Goal: Information Seeking & Learning: Learn about a topic

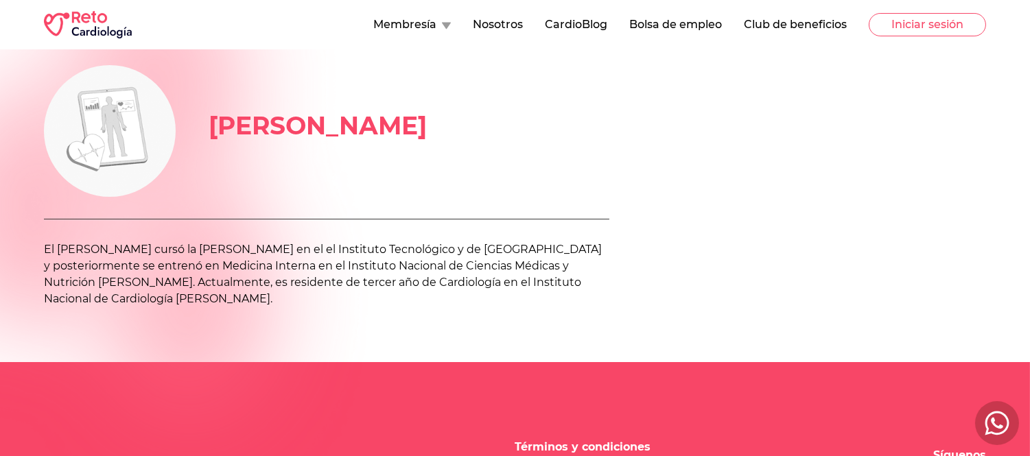
scroll to position [29, 0]
click at [392, 251] on p "El [PERSON_NAME] cursó la [PERSON_NAME] en el el Instituto Tecnológico y de [GE…" at bounding box center [326, 274] width 565 height 66
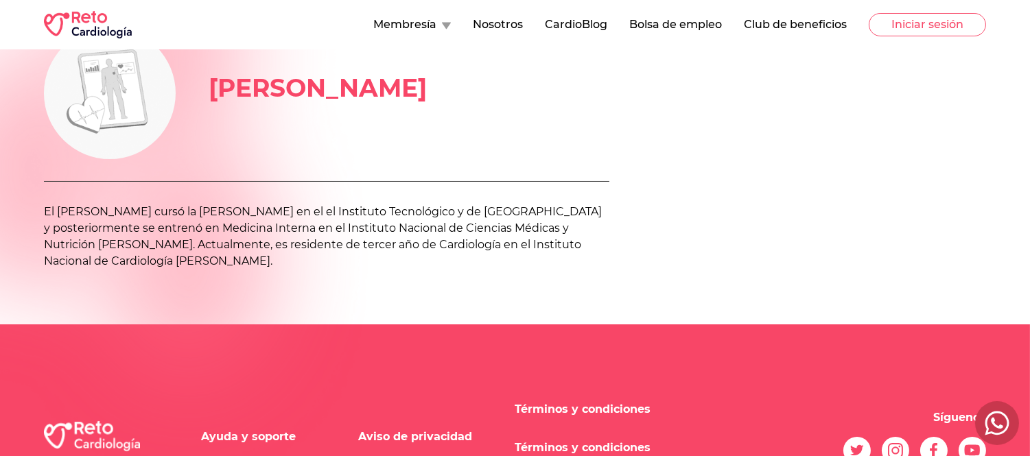
scroll to position [0, 0]
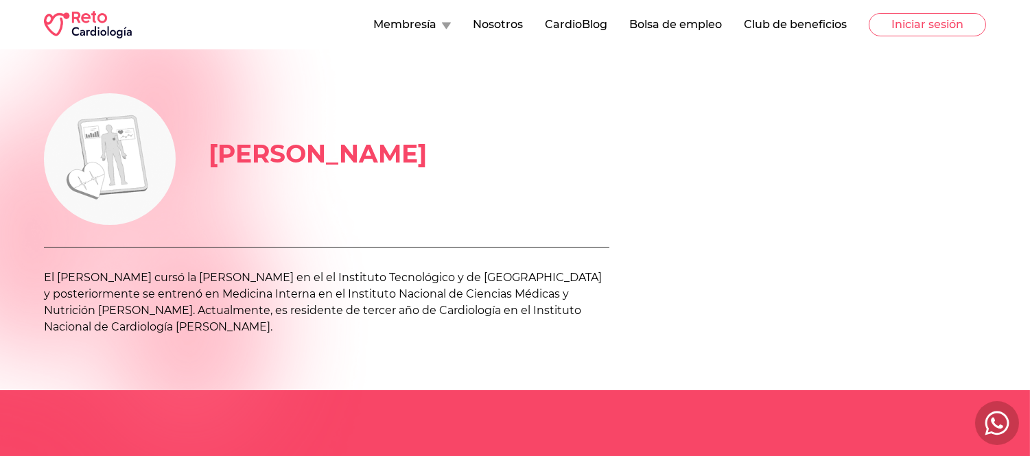
click at [105, 19] on img at bounding box center [88, 24] width 88 height 27
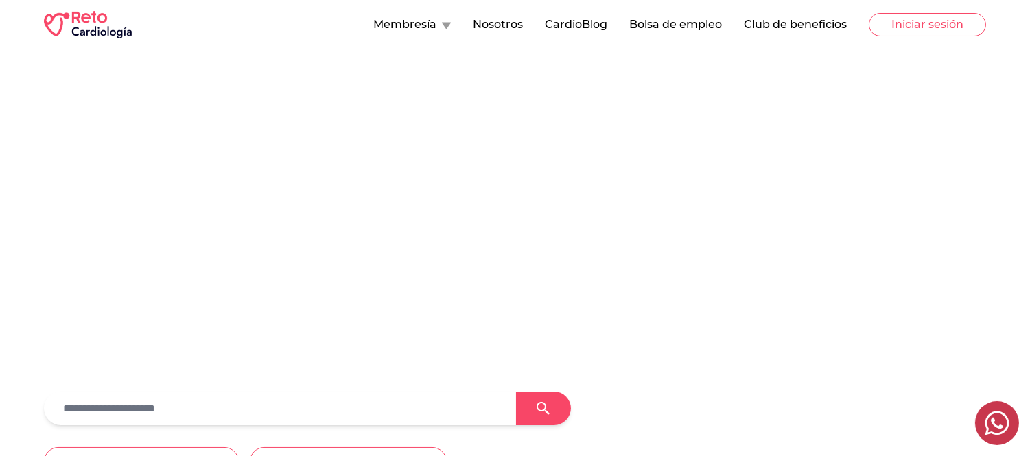
scroll to position [5, 0]
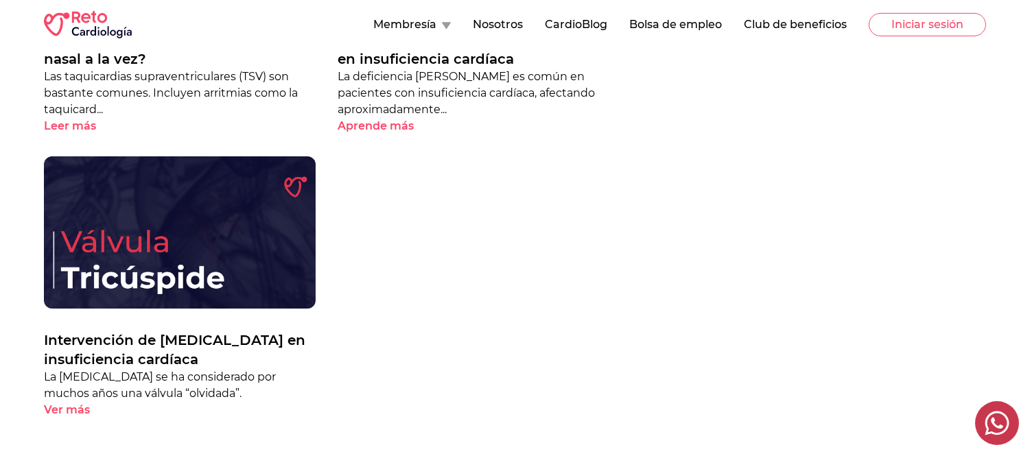
scroll to position [1141, 0]
